Goal: Communication & Community: Answer question/provide support

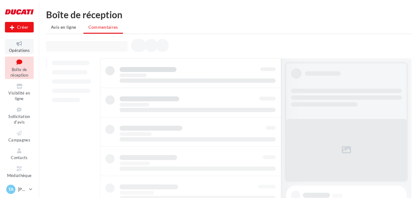
click at [22, 48] on span "Opérations" at bounding box center [19, 50] width 21 height 5
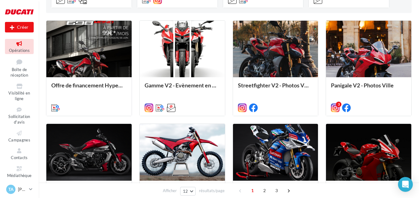
scroll to position [216, 0]
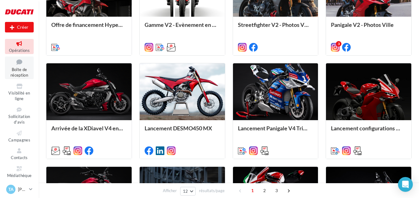
click at [18, 71] on span "Boîte de réception" at bounding box center [20, 72] width 18 height 11
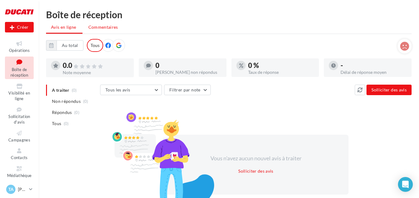
click at [111, 28] on span "Commentaires" at bounding box center [103, 26] width 30 height 5
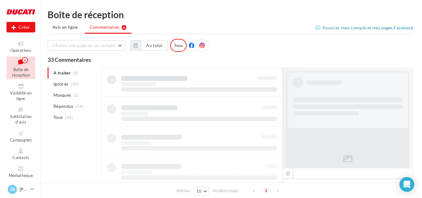
scroll to position [45, 0]
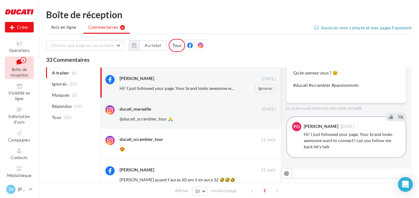
click at [213, 87] on span "Hi! I just followed your page. Your brand looks awesome want to connect? can yo…" at bounding box center [222, 88] width 204 height 5
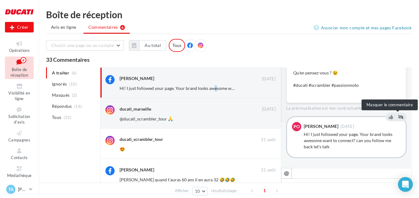
click at [398, 116] on icon at bounding box center [401, 117] width 6 height 4
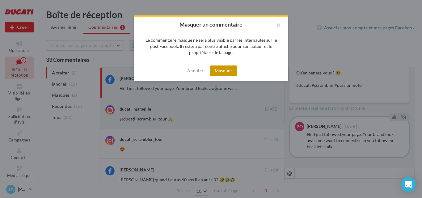
click at [232, 72] on button "Masquer" at bounding box center [224, 71] width 28 height 11
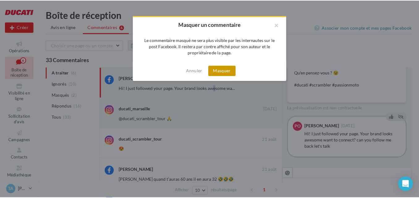
scroll to position [0, 0]
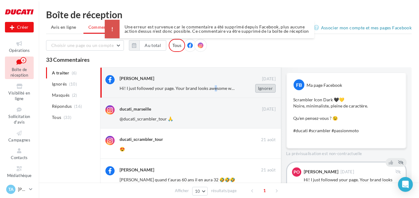
click at [267, 92] on button "Ignorer" at bounding box center [265, 88] width 20 height 9
click at [262, 121] on button "Ignorer" at bounding box center [265, 119] width 20 height 9
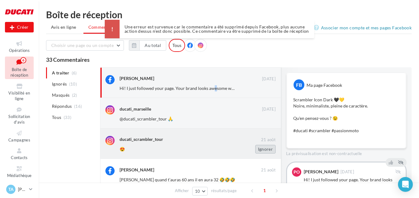
click at [264, 151] on button "Ignorer" at bounding box center [265, 149] width 20 height 9
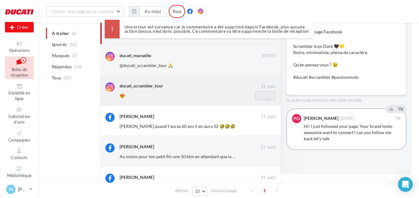
scroll to position [62, 0]
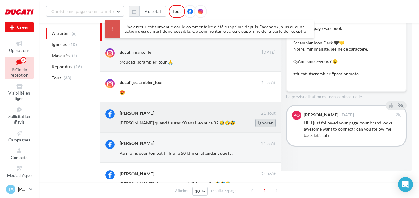
click at [269, 126] on button "Ignorer" at bounding box center [265, 123] width 20 height 9
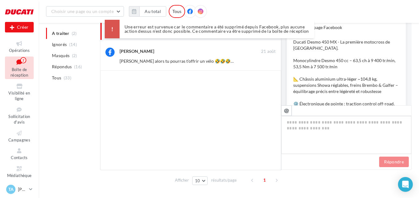
scroll to position [327, 0]
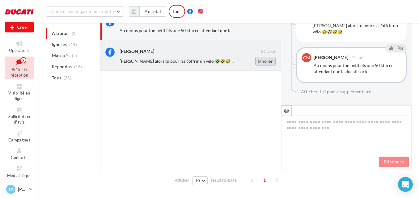
click at [264, 58] on button "Ignorer" at bounding box center [265, 61] width 20 height 9
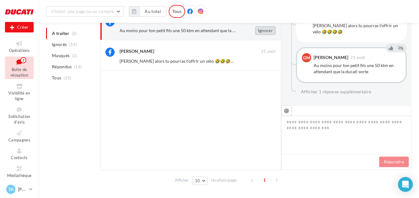
click at [268, 33] on button "Ignorer" at bounding box center [265, 30] width 20 height 9
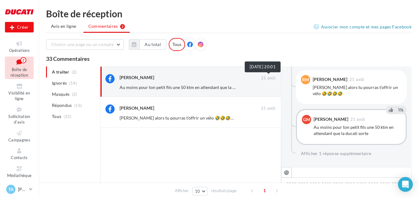
scroll to position [0, 0]
